Goal: Find specific page/section: Find specific page/section

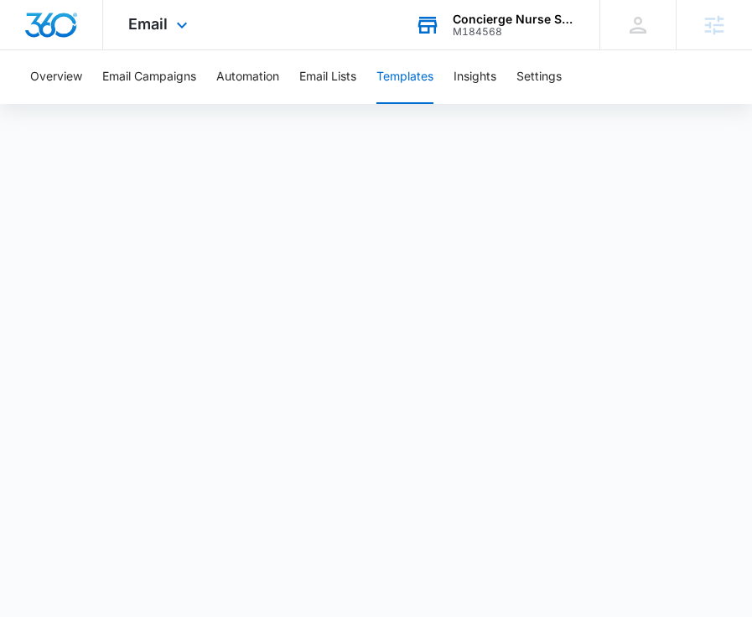
click at [485, 28] on div "M184568" at bounding box center [514, 32] width 122 height 12
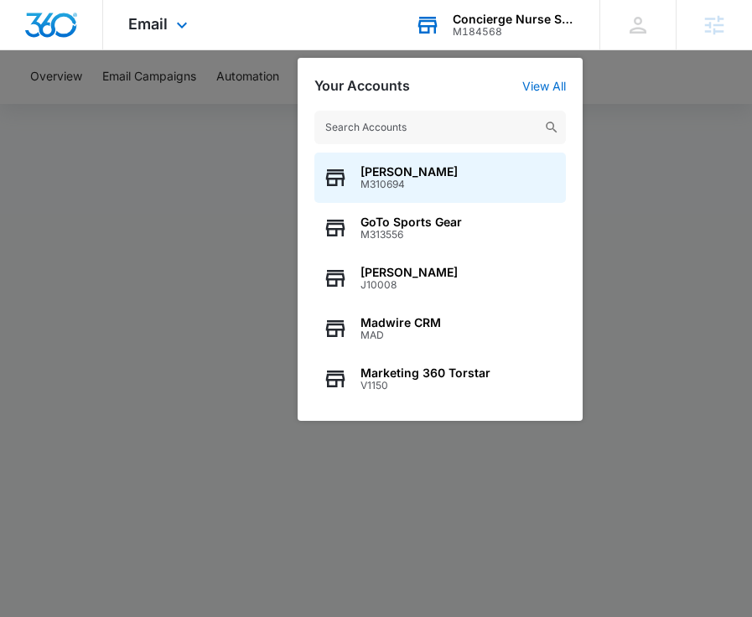
click at [419, 123] on input "text" at bounding box center [441, 128] width 252 height 34
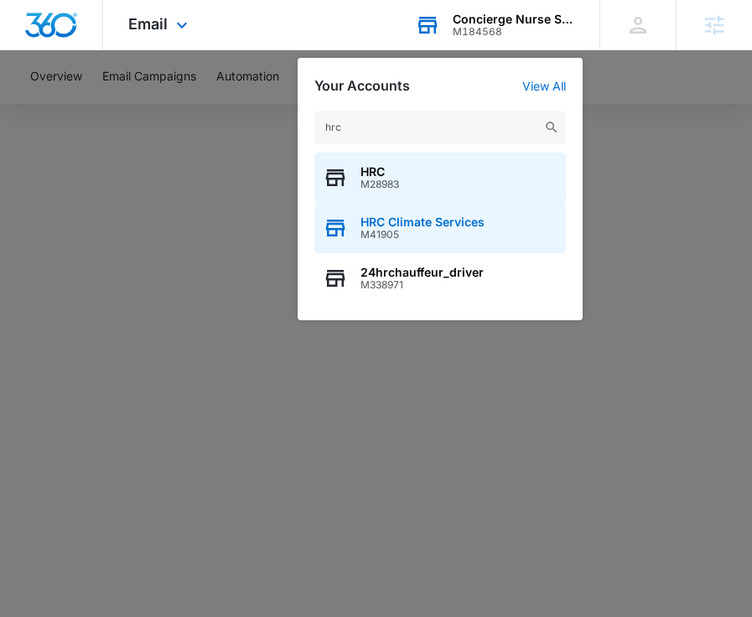
type input "hrc"
click at [442, 223] on span "HRC Climate Services" at bounding box center [423, 222] width 124 height 13
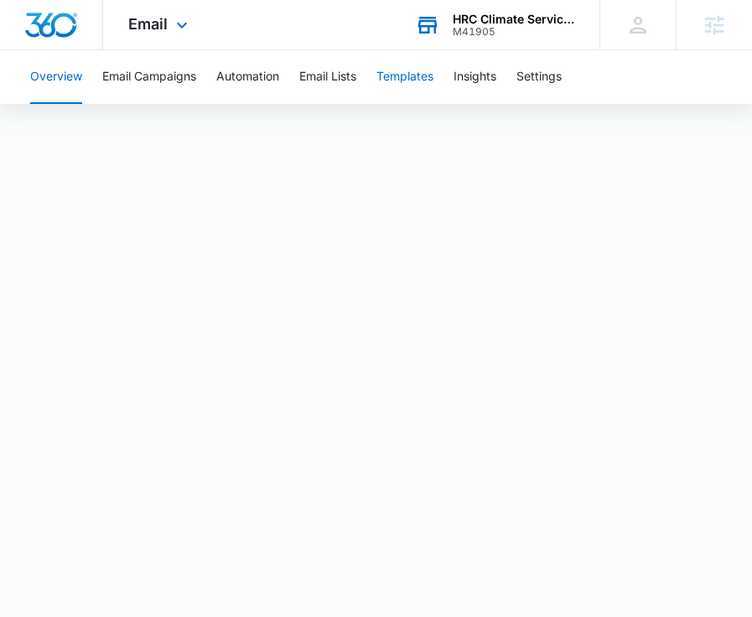
click at [407, 80] on button "Templates" at bounding box center [405, 77] width 57 height 54
